Goal: Information Seeking & Learning: Find specific fact

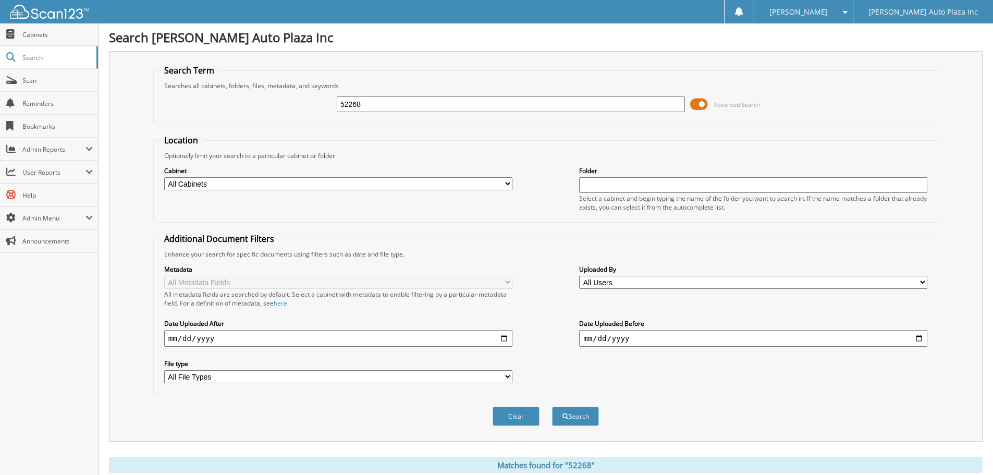
click at [380, 101] on input "52268" at bounding box center [511, 104] width 348 height 16
type input "41525"
click at [552, 406] on button "Search" at bounding box center [575, 415] width 47 height 19
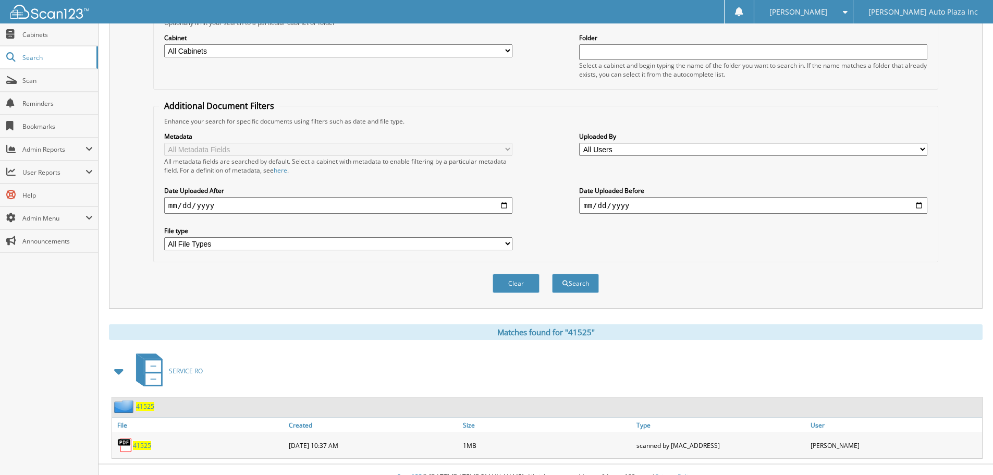
scroll to position [149, 0]
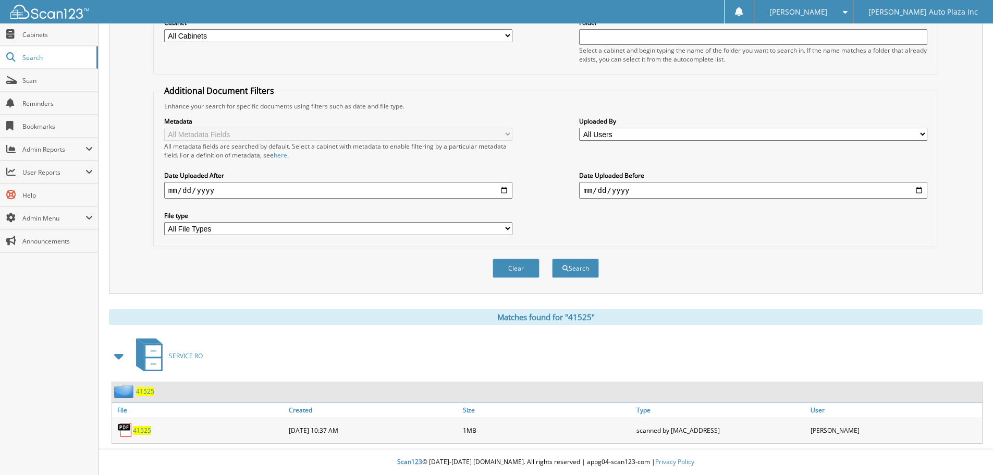
click at [139, 430] on span "41525" at bounding box center [142, 430] width 18 height 9
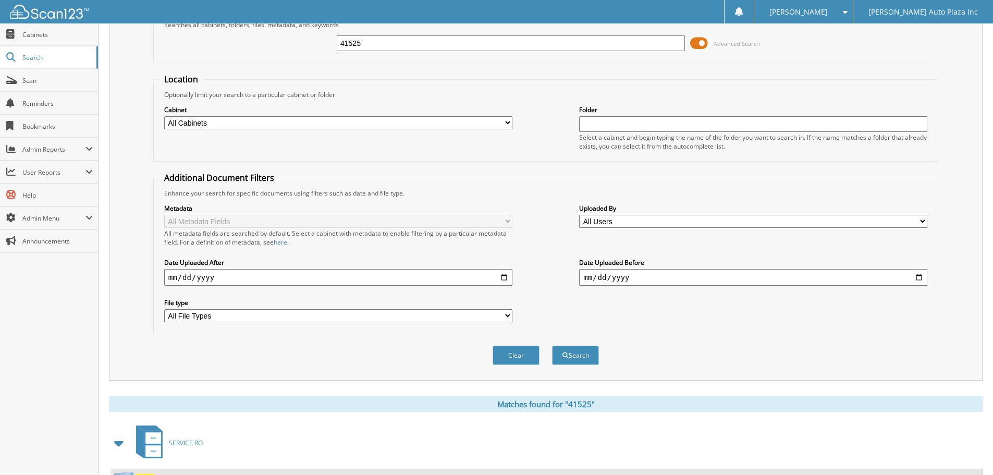
scroll to position [0, 0]
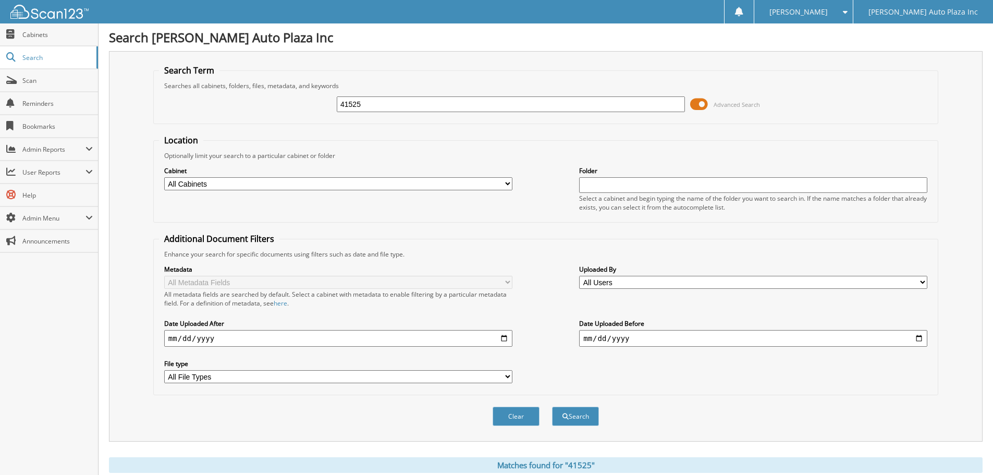
click at [376, 104] on input "41525" at bounding box center [511, 104] width 348 height 16
type input "38303"
click at [552, 406] on button "Search" at bounding box center [575, 415] width 47 height 19
click at [573, 416] on button "Search" at bounding box center [575, 415] width 47 height 19
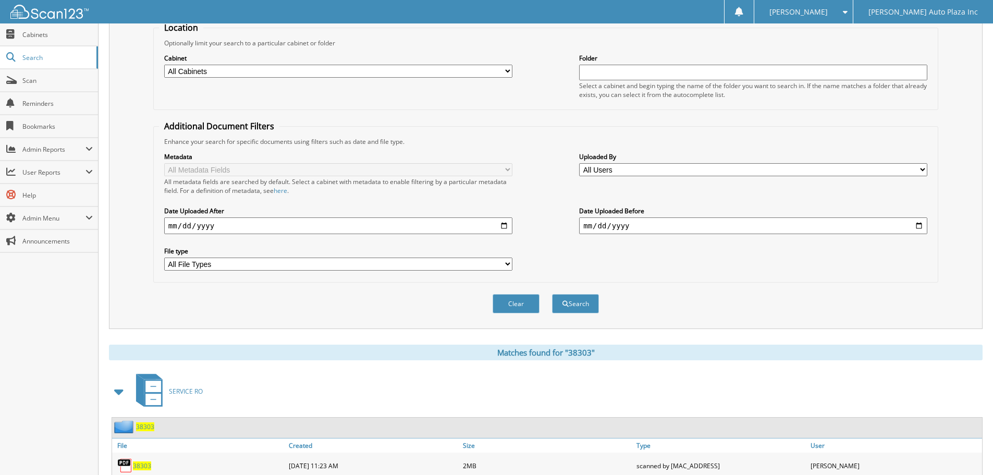
scroll to position [149, 0]
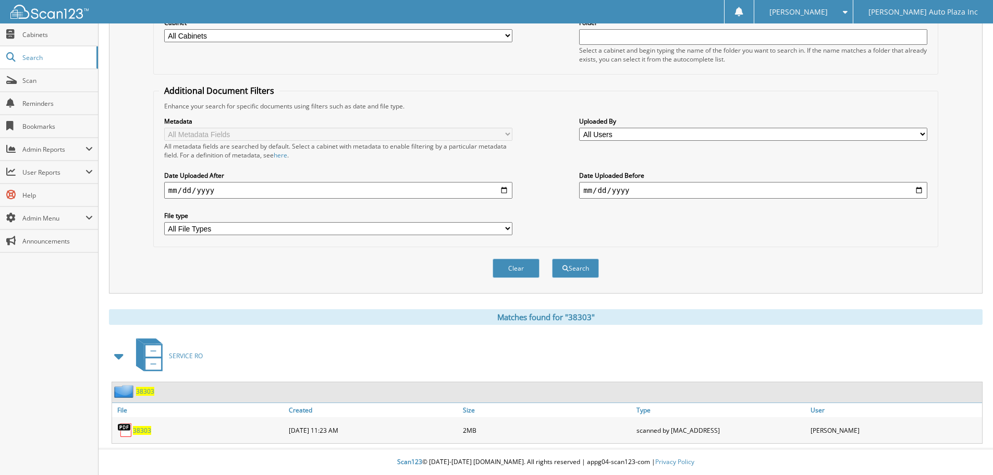
click at [143, 430] on span "38303" at bounding box center [142, 430] width 18 height 9
click at [134, 429] on span "38303" at bounding box center [142, 430] width 18 height 9
click at [127, 432] on img at bounding box center [125, 430] width 16 height 16
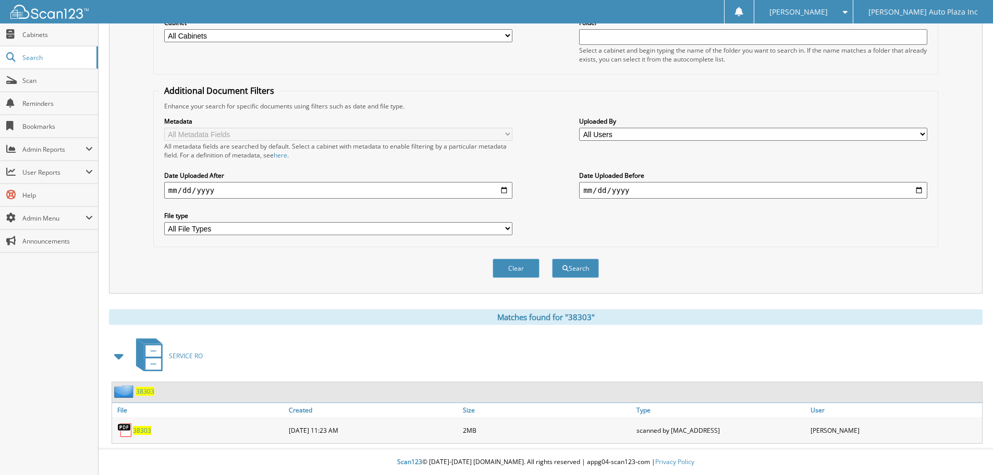
click at [127, 432] on img at bounding box center [125, 430] width 16 height 16
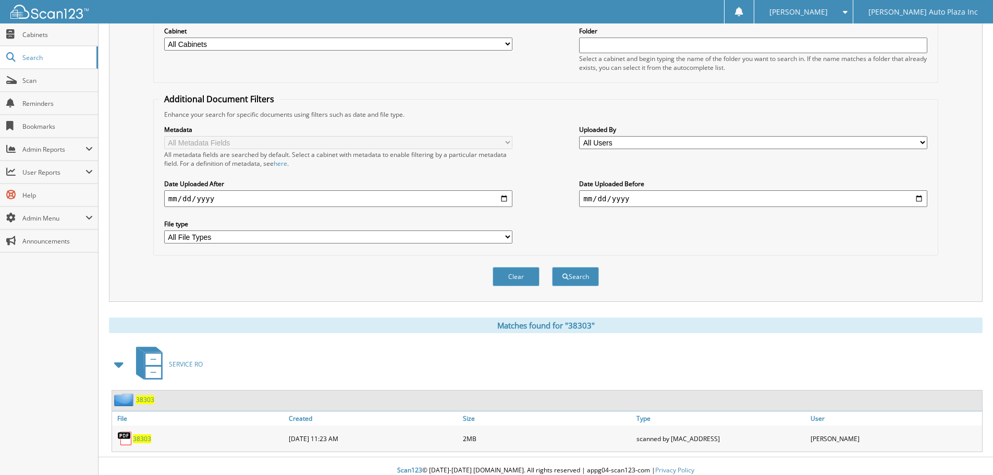
scroll to position [149, 0]
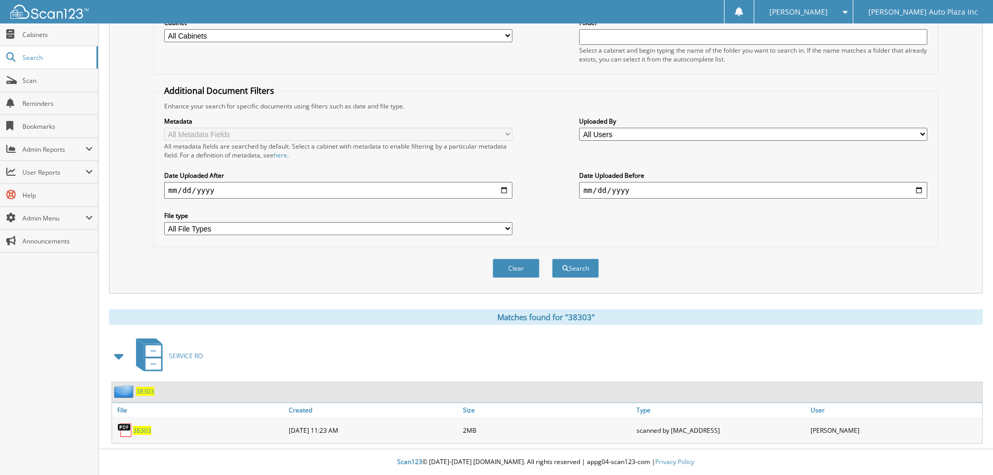
click at [143, 430] on span "38303" at bounding box center [142, 430] width 18 height 9
